Goal: Task Accomplishment & Management: Manage account settings

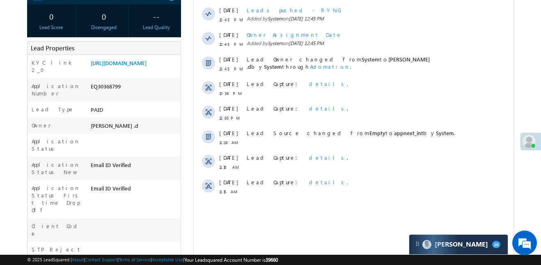
scroll to position [16, 0]
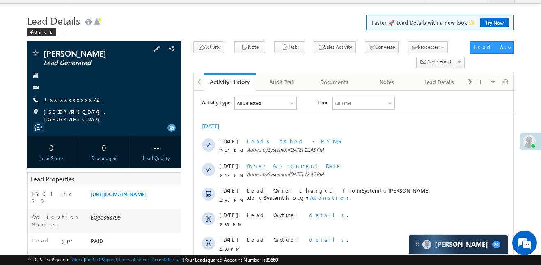
click at [72, 96] on link "+xx-xxxxxxxx72" at bounding box center [72, 99] width 59 height 7
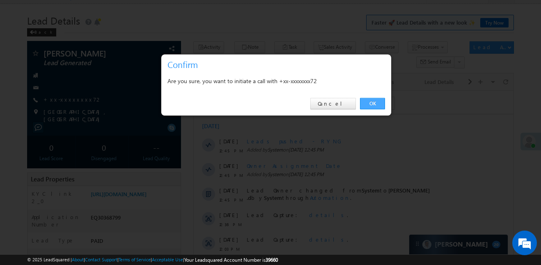
click at [379, 100] on link "OK" at bounding box center [372, 103] width 25 height 11
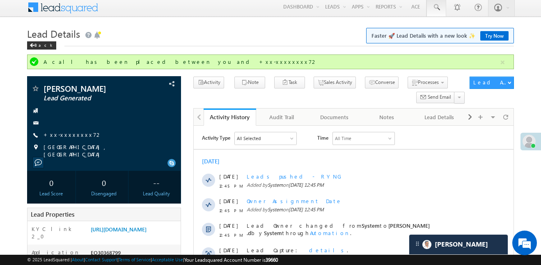
scroll to position [0, 0]
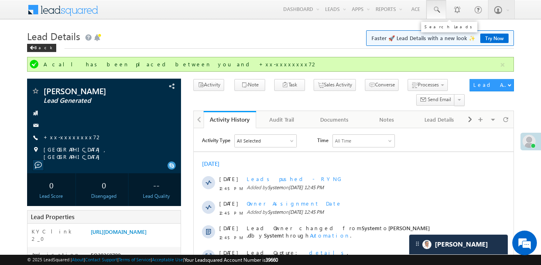
click at [437, 12] on span at bounding box center [436, 10] width 8 height 8
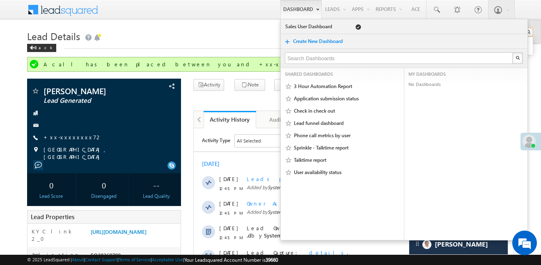
type input "9250705597"
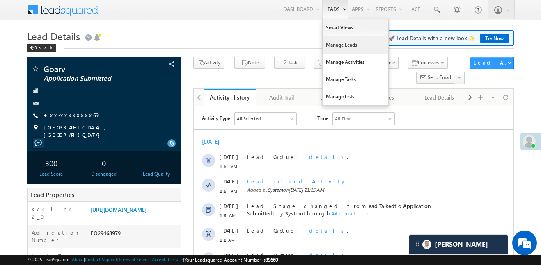
click at [337, 44] on link "Manage Leads" at bounding box center [355, 45] width 66 height 17
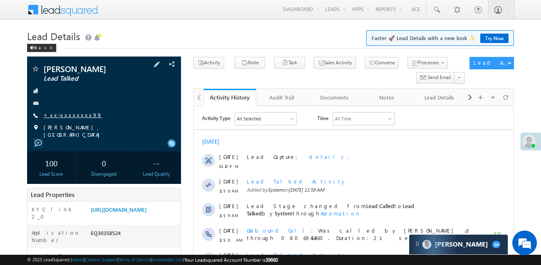
click at [68, 115] on link "+xx-xxxxxxxx99" at bounding box center [72, 115] width 59 height 7
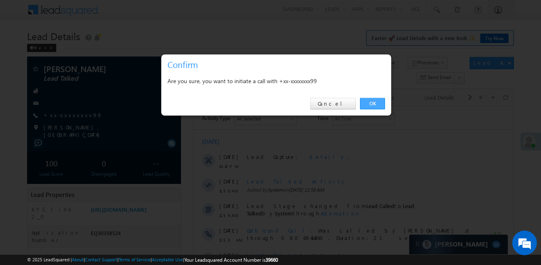
click at [367, 105] on link "OK" at bounding box center [372, 103] width 25 height 11
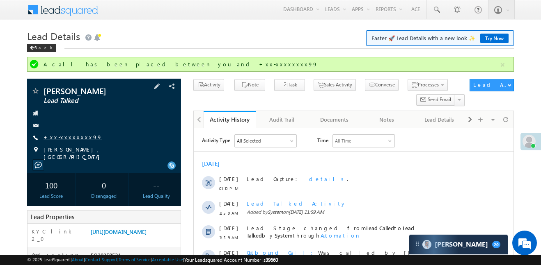
click at [70, 136] on link "+xx-xxxxxxxx99" at bounding box center [72, 137] width 59 height 7
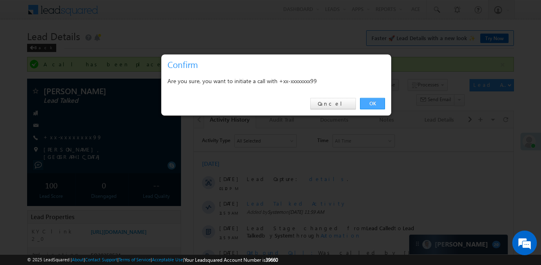
click at [379, 103] on link "OK" at bounding box center [372, 103] width 25 height 11
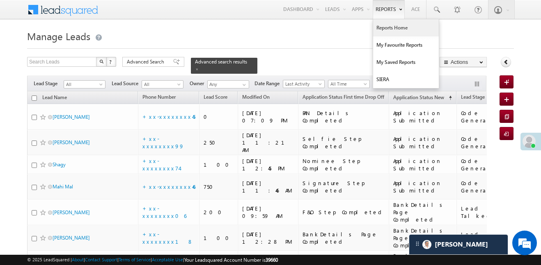
click at [400, 29] on link "Reports Home" at bounding box center [406, 27] width 66 height 17
click at [401, 29] on link "Reports Home" at bounding box center [406, 27] width 66 height 17
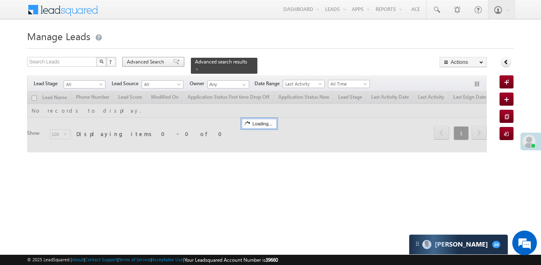
click at [137, 66] on div "Advanced Search" at bounding box center [153, 62] width 62 height 10
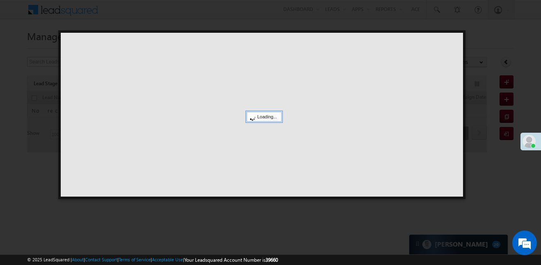
click at [137, 66] on div at bounding box center [262, 115] width 402 height 164
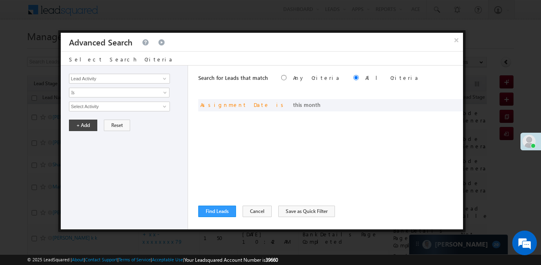
click at [137, 66] on div "Lead Activity Task Sales Group Prospect Id WA Last Message Timestamp 4th Day Di…" at bounding box center [124, 148] width 127 height 164
click at [226, 212] on button "Find Leads" at bounding box center [217, 211] width 38 height 11
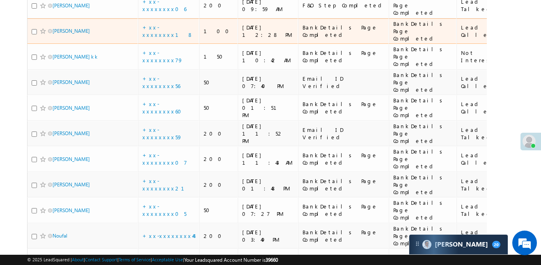
scroll to position [110, 0]
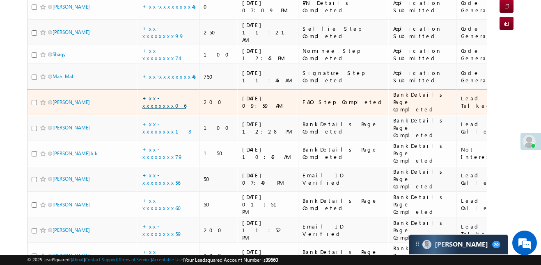
click at [164, 95] on link "+xx-xxxxxxxx06" at bounding box center [164, 102] width 44 height 14
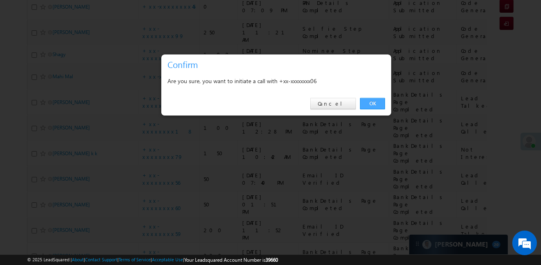
click at [380, 105] on link "OK" at bounding box center [372, 103] width 25 height 11
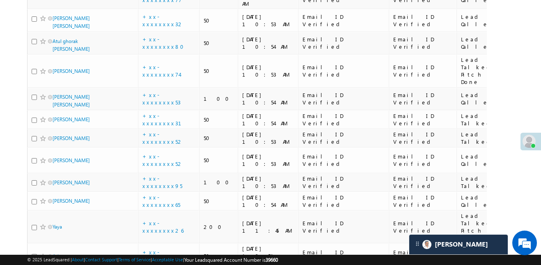
scroll to position [1978, 0]
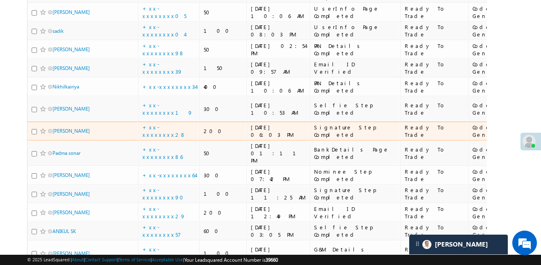
scroll to position [1883, 0]
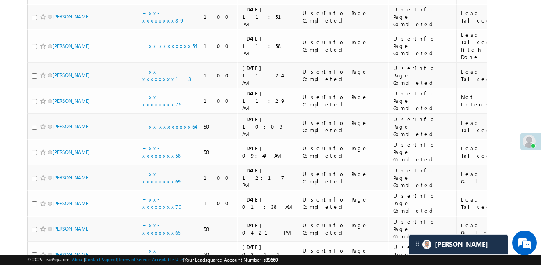
scroll to position [2114, 0]
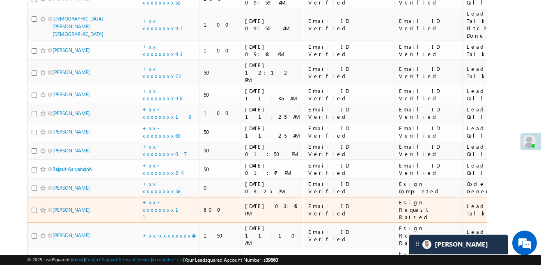
scroll to position [1034, 0]
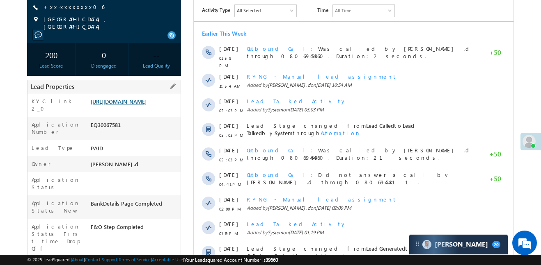
click at [139, 105] on link "https://angelbroking1-pk3em7sa.customui-test.leadsquared.com?leadId=b09217db-c9…" at bounding box center [119, 101] width 56 height 7
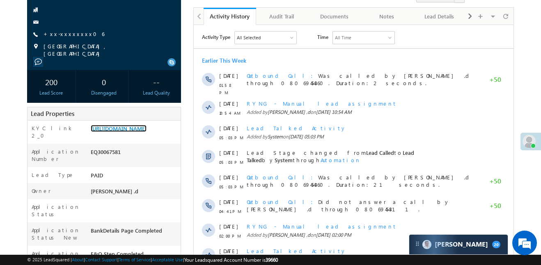
scroll to position [76, 0]
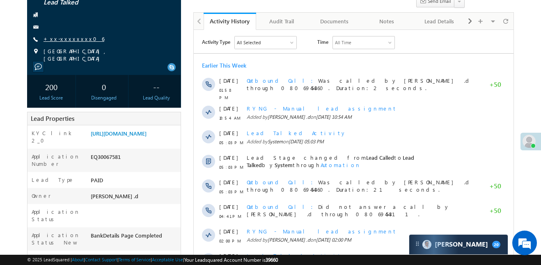
click at [71, 37] on link "+xx-xxxxxxxx06" at bounding box center [73, 38] width 61 height 7
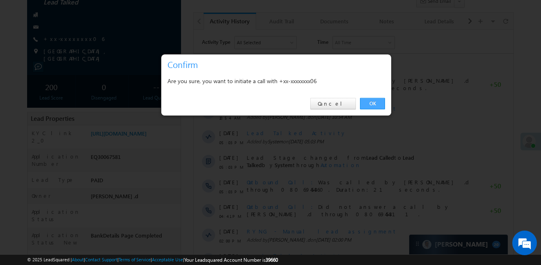
drag, startPoint x: 373, startPoint y: 100, endPoint x: 139, endPoint y: 59, distance: 237.5
click at [373, 100] on link "OK" at bounding box center [372, 103] width 25 height 11
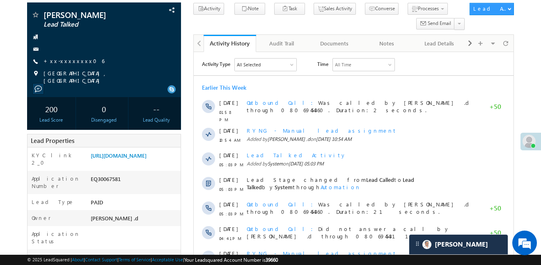
scroll to position [98, 0]
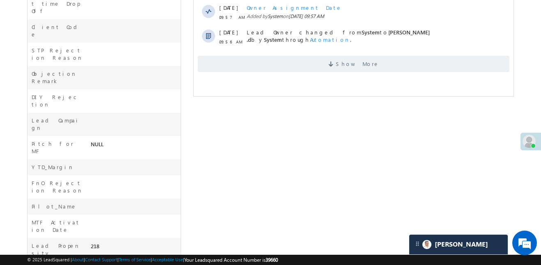
scroll to position [346, 0]
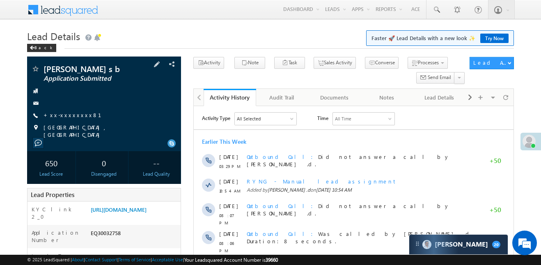
scroll to position [104, 0]
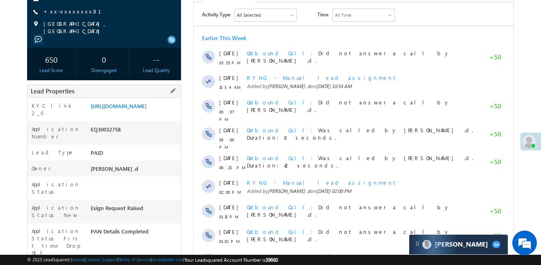
click at [144, 102] on div "[URL][DOMAIN_NAME]" at bounding box center [135, 107] width 92 height 11
click at [143, 110] on link "[URL][DOMAIN_NAME]" at bounding box center [119, 106] width 56 height 7
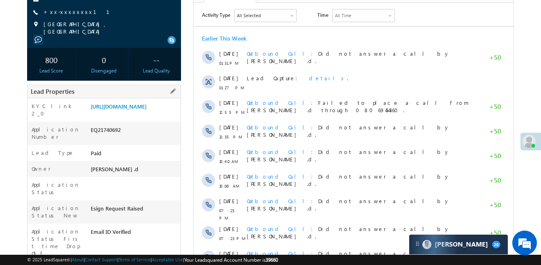
scroll to position [107, 0]
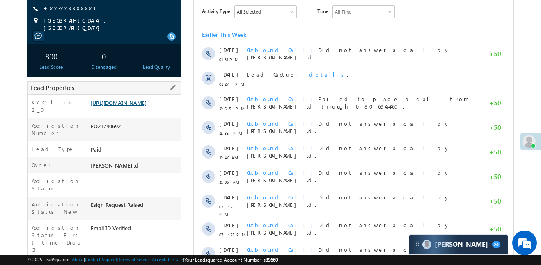
click at [97, 104] on link "[URL][DOMAIN_NAME]" at bounding box center [119, 102] width 56 height 7
